Goal: Find specific page/section: Find specific page/section

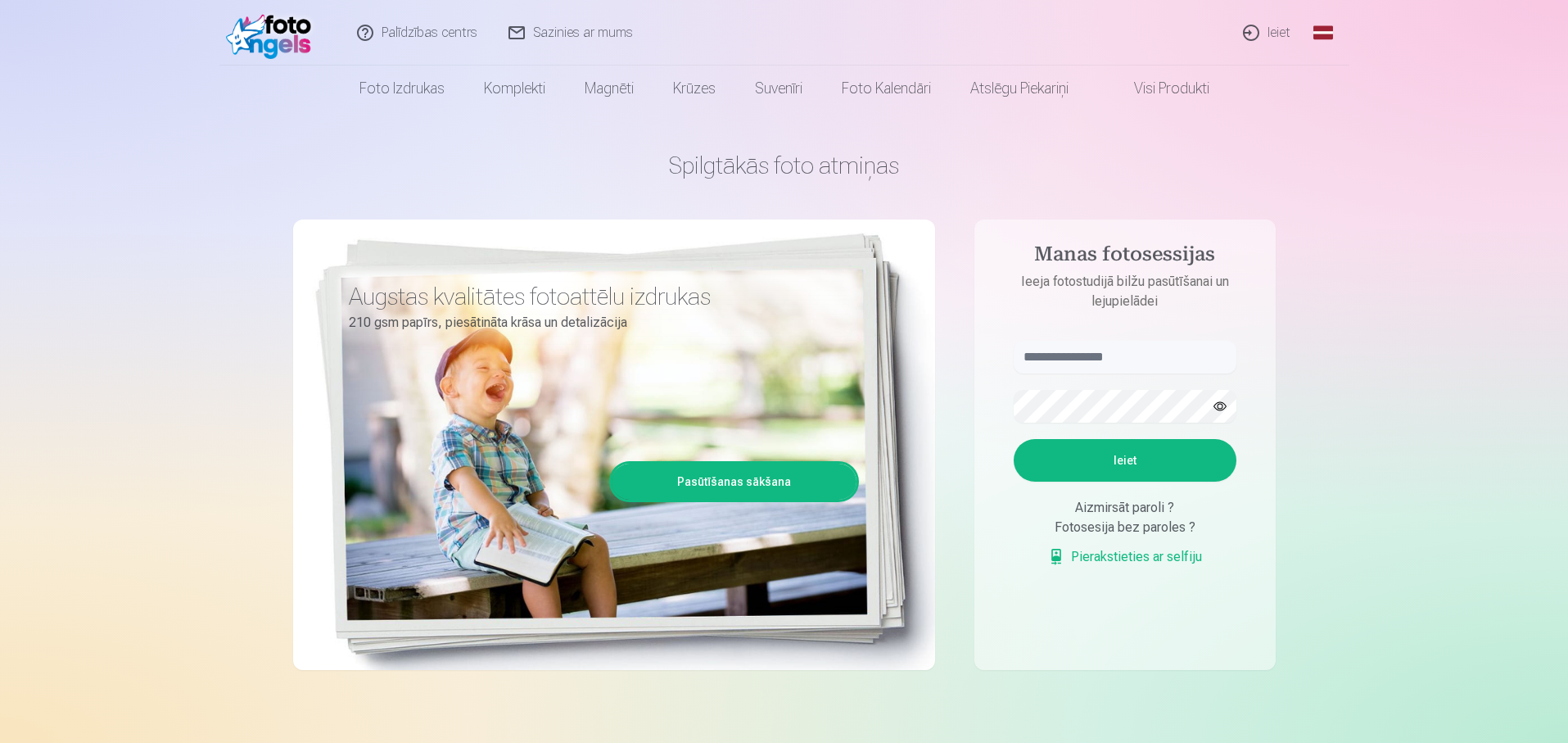
click at [1092, 279] on p "Ieeja fotostudijā bilžu pasūtīšanai un lejupielādei" at bounding box center [1124, 292] width 255 height 40
click at [1077, 353] on input "text" at bounding box center [1124, 357] width 223 height 32
type input "**********"
click at [1013, 439] on button "Ieiet" at bounding box center [1124, 460] width 223 height 42
